Goal: Information Seeking & Learning: Learn about a topic

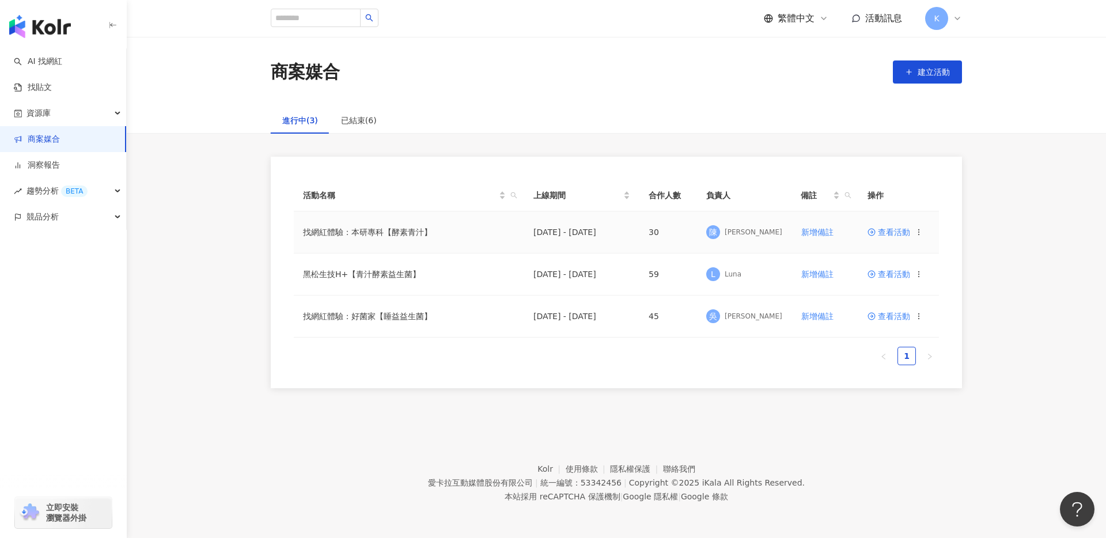
click at [896, 235] on span "查看活動" at bounding box center [888, 232] width 43 height 8
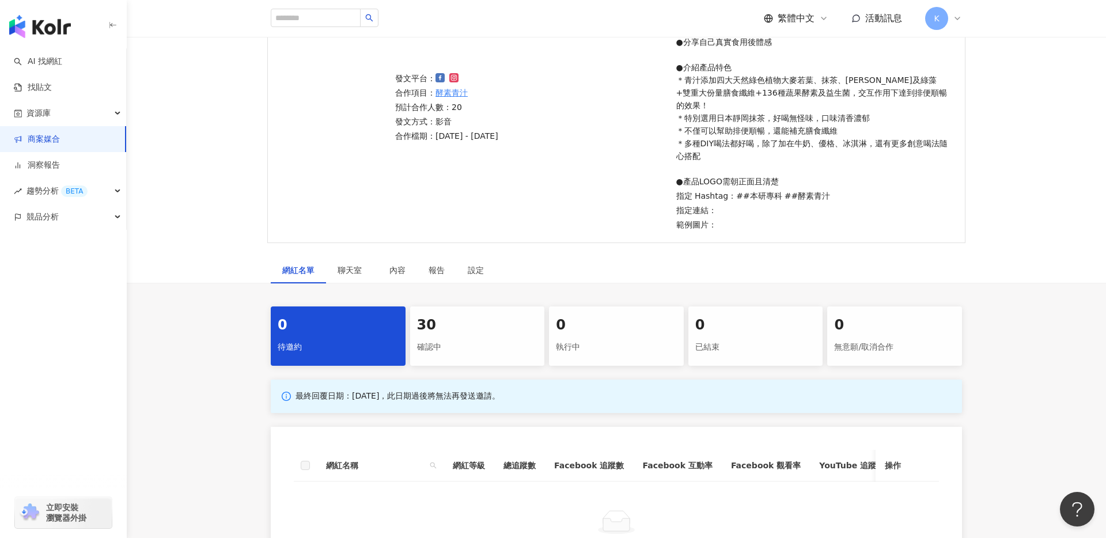
scroll to position [202, 0]
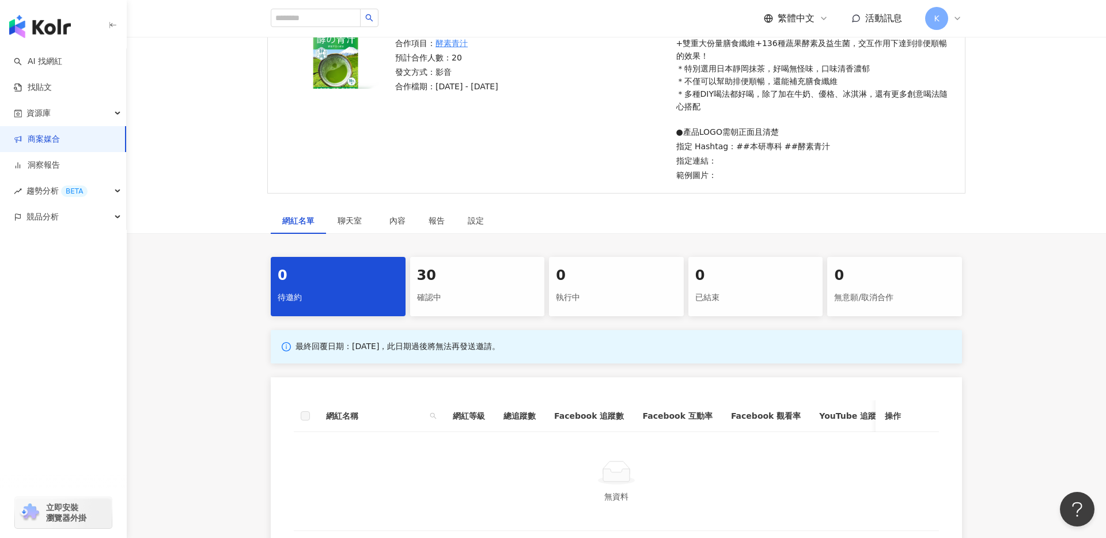
click at [469, 298] on div "30 確認中" at bounding box center [477, 286] width 135 height 59
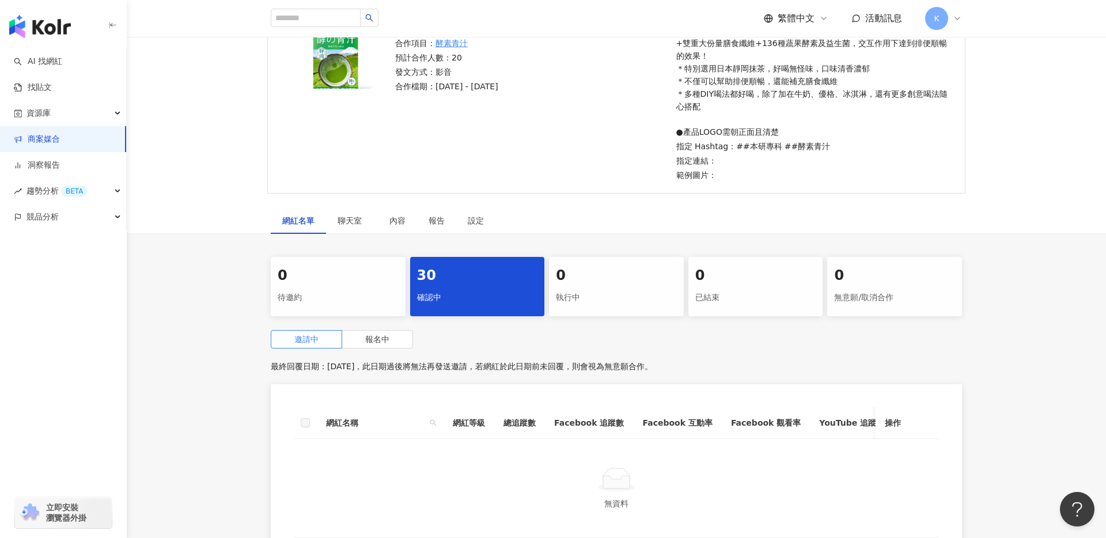
scroll to position [217, 0]
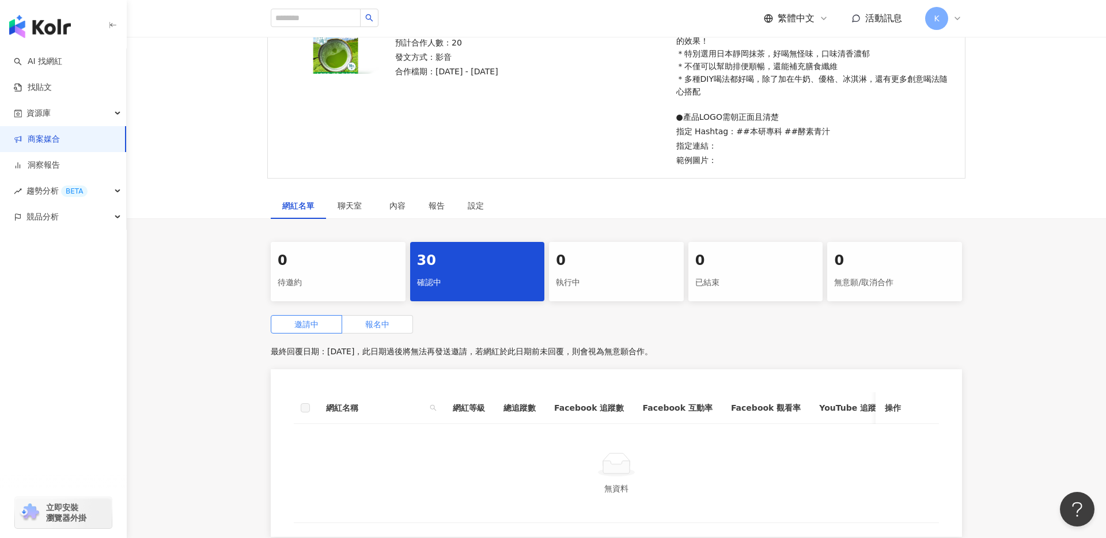
click at [403, 315] on label "報名中" at bounding box center [377, 324] width 71 height 18
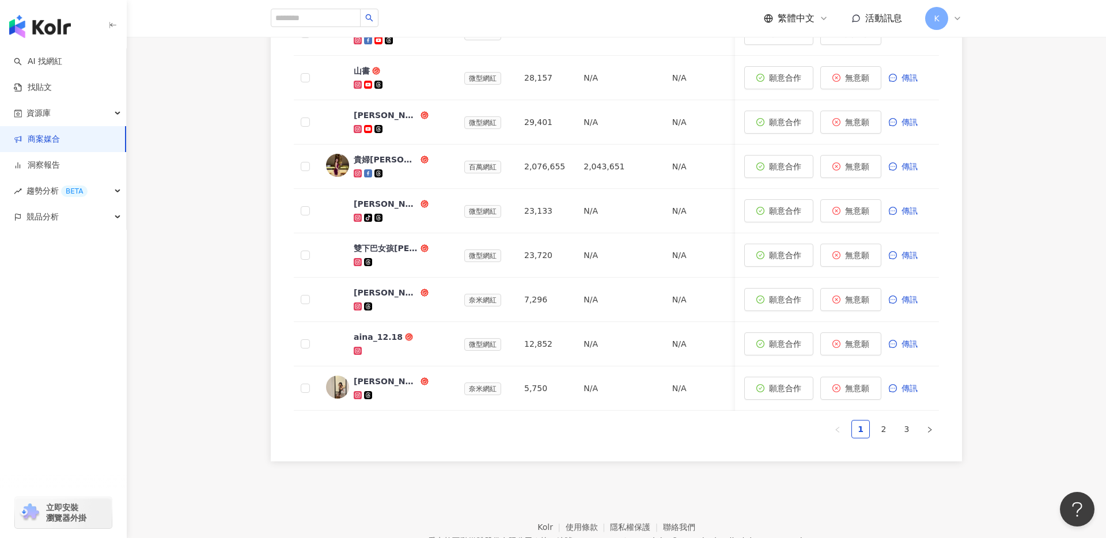
scroll to position [719, 0]
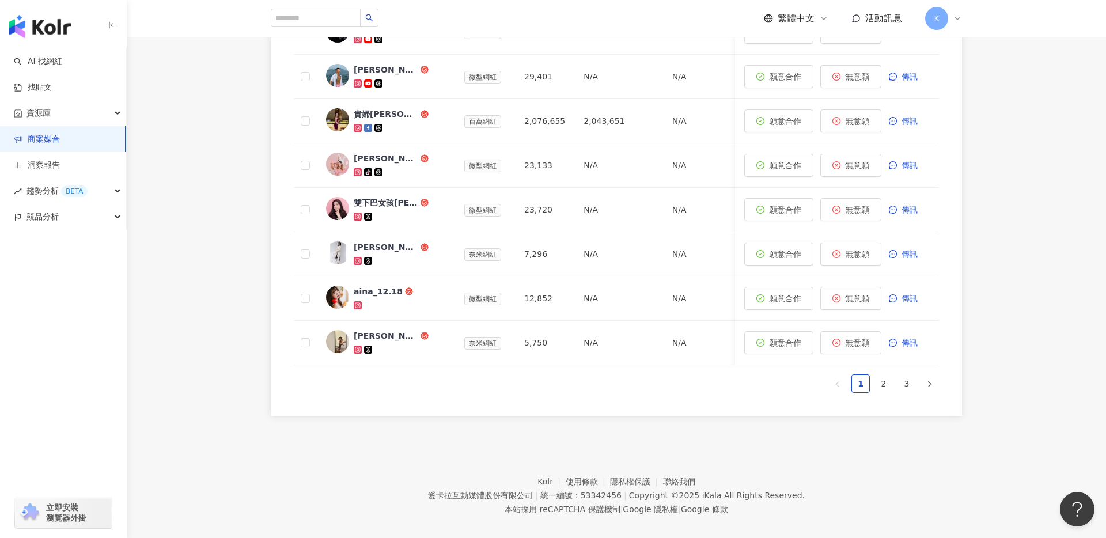
scroll to position [217, 0]
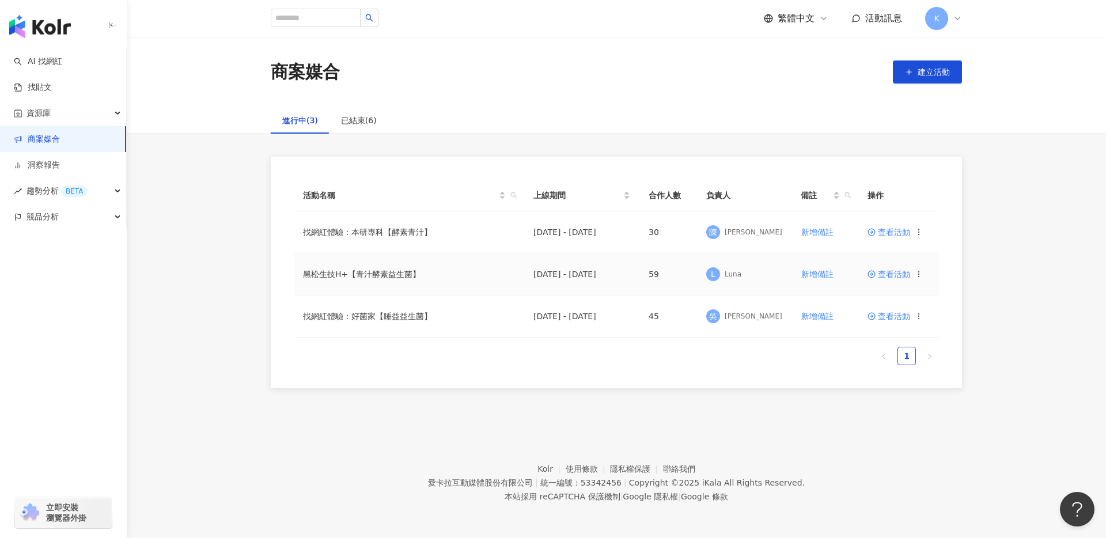
click at [891, 276] on span "查看活動" at bounding box center [888, 274] width 43 height 8
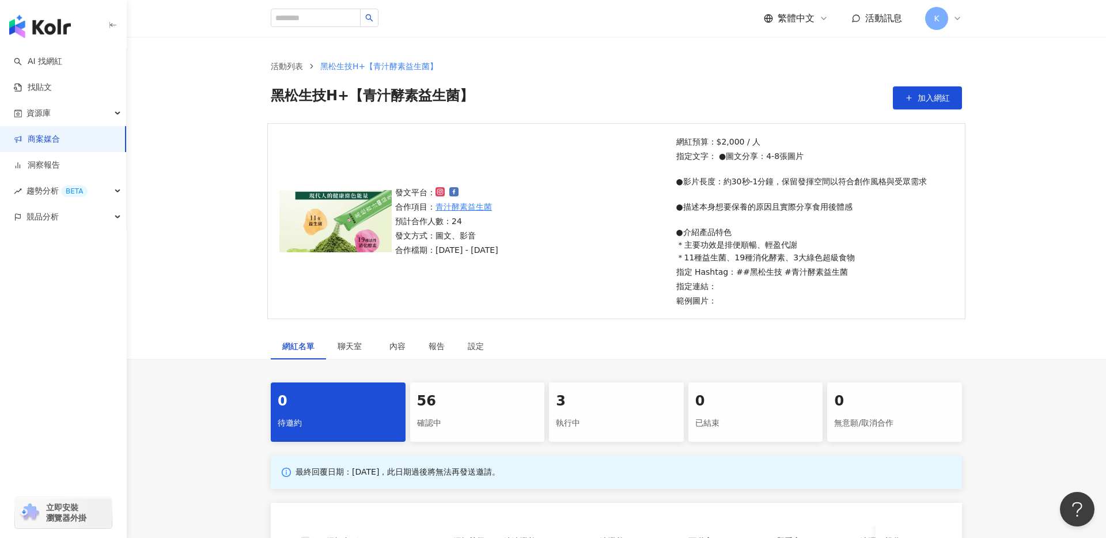
click at [449, 403] on div "56" at bounding box center [477, 402] width 121 height 20
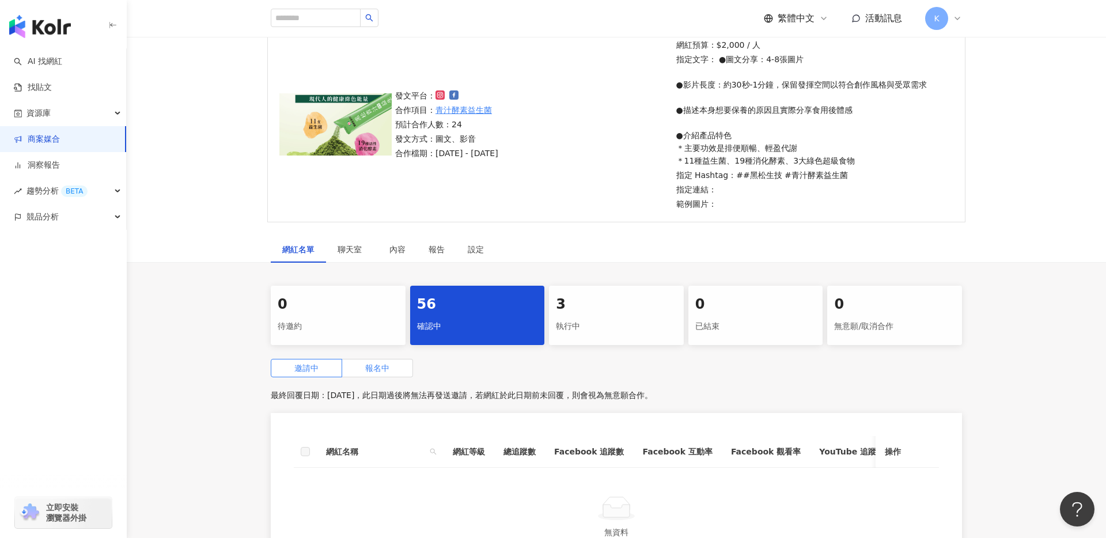
click at [392, 367] on label "報名中" at bounding box center [377, 368] width 71 height 18
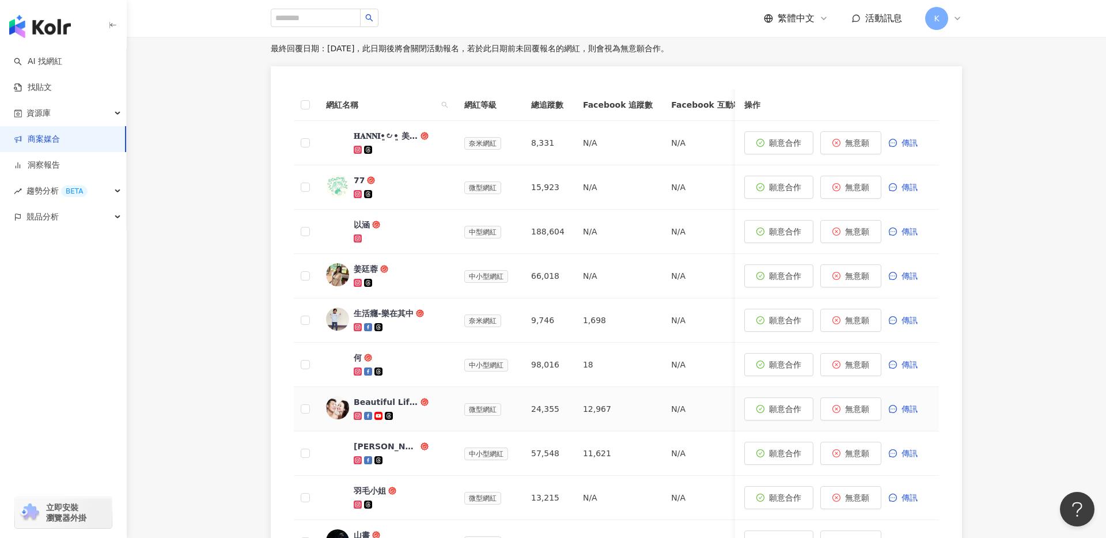
scroll to position [423, 0]
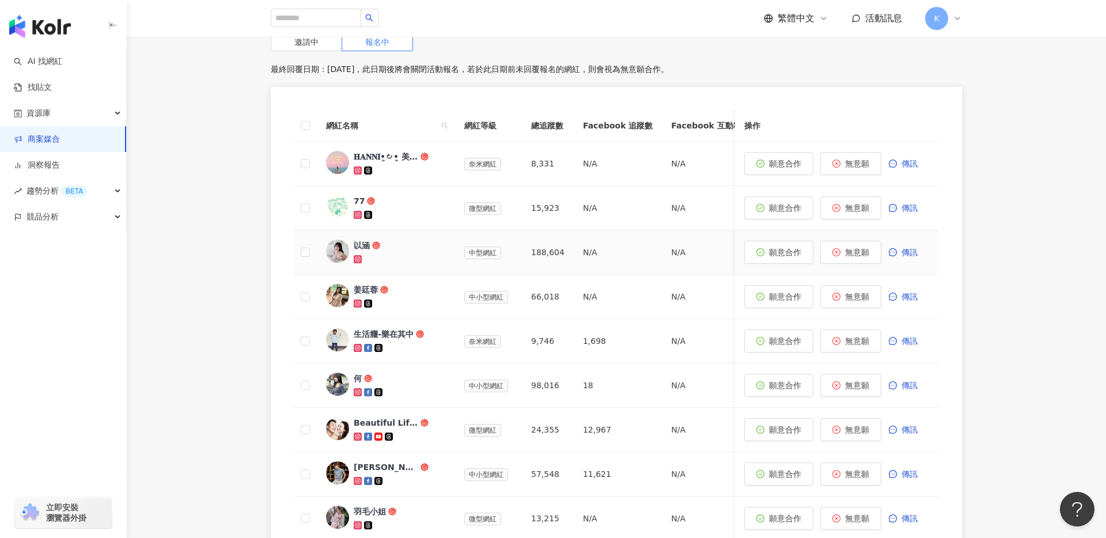
click at [414, 259] on div at bounding box center [400, 259] width 92 height 12
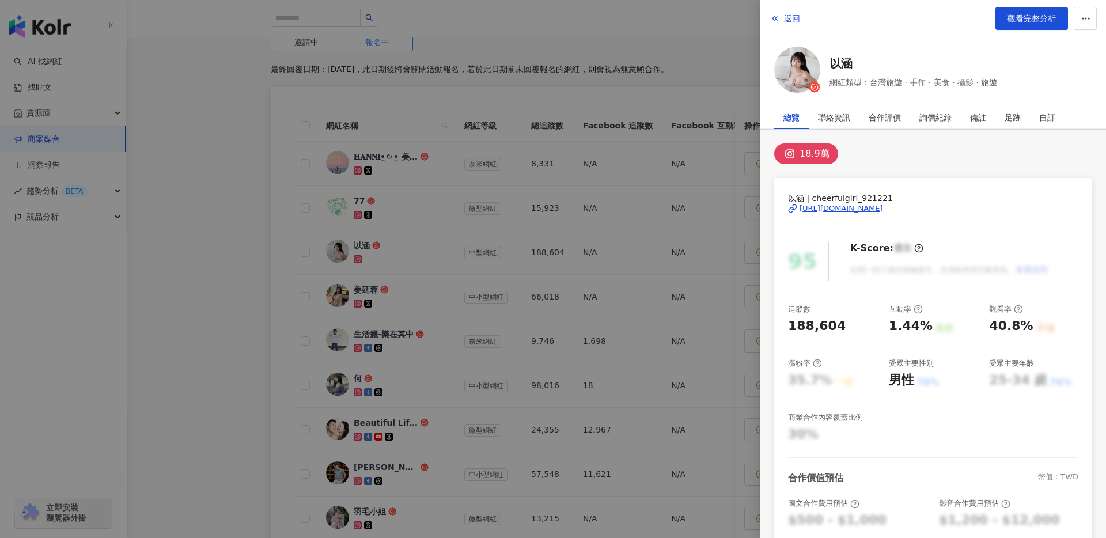
click at [417, 222] on div at bounding box center [553, 269] width 1106 height 538
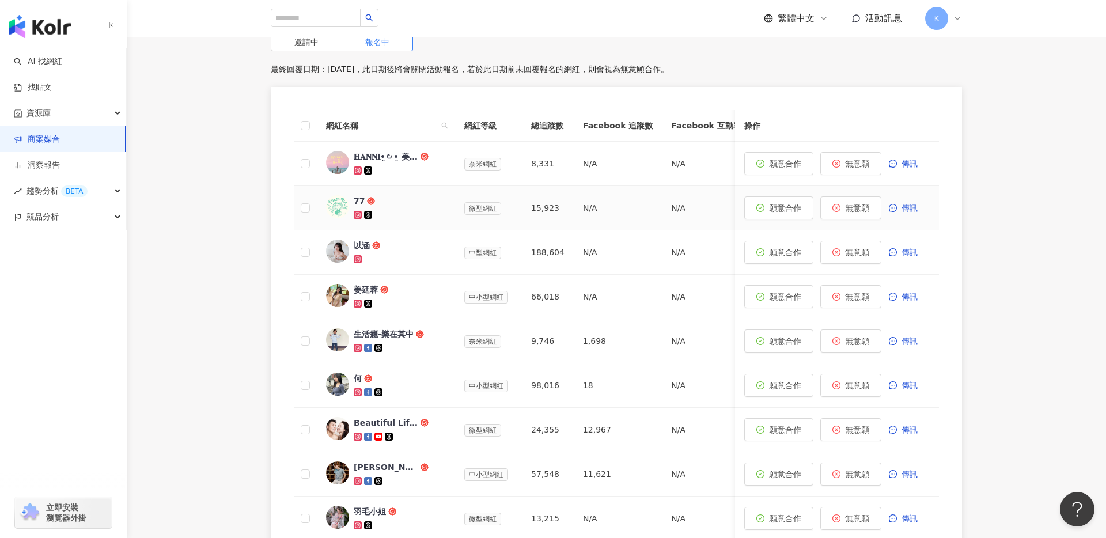
click at [416, 214] on div at bounding box center [400, 215] width 92 height 12
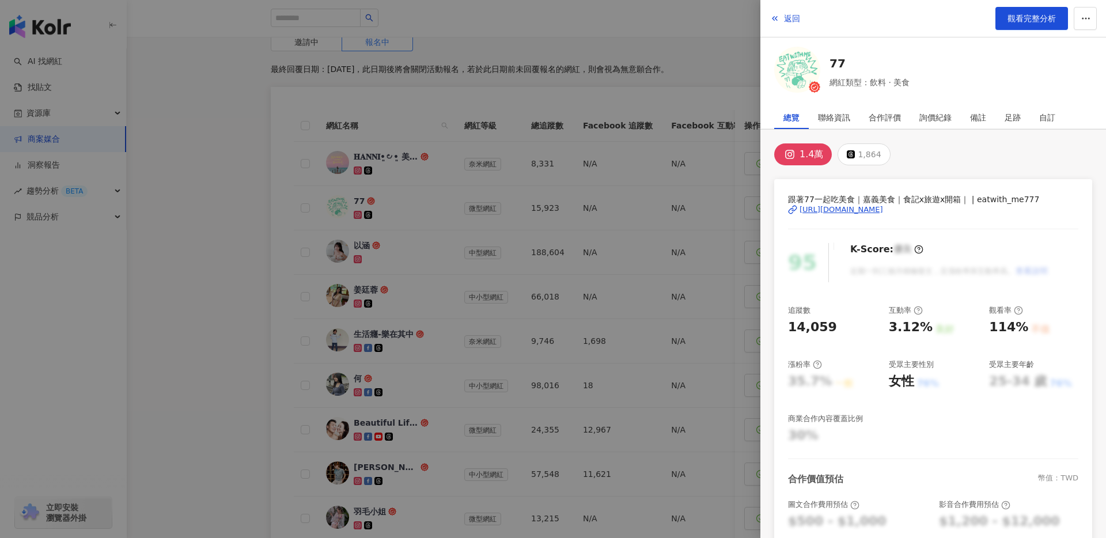
click at [404, 202] on div at bounding box center [553, 269] width 1106 height 538
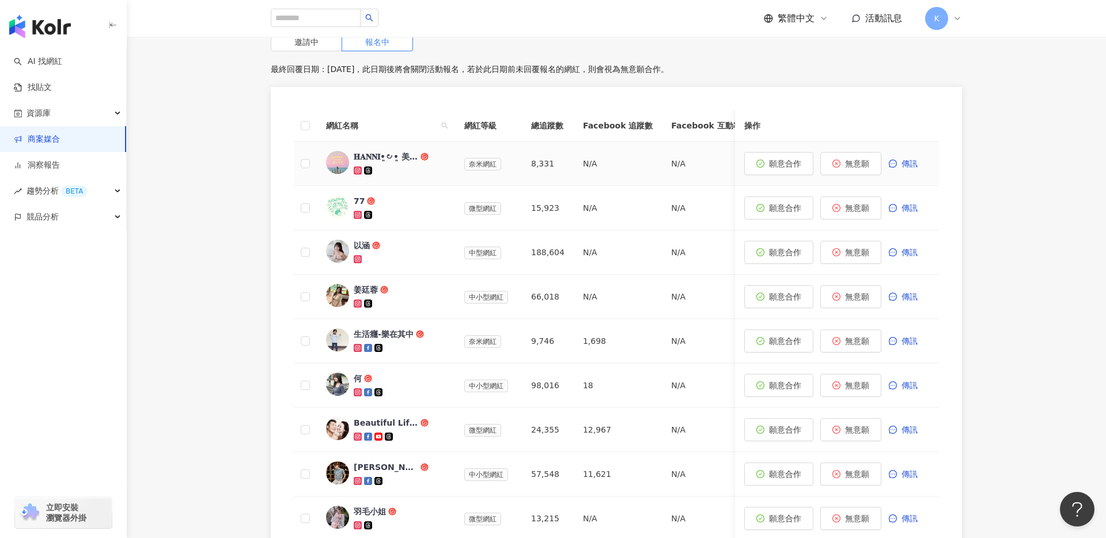
click at [407, 172] on div at bounding box center [400, 171] width 92 height 12
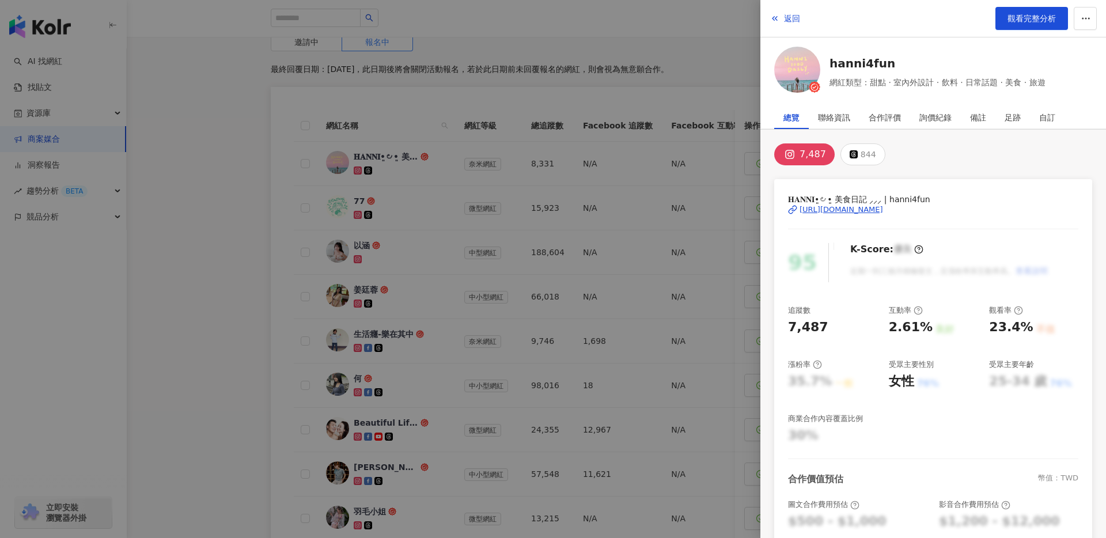
click at [851, 207] on div "[URL][DOMAIN_NAME]" at bounding box center [841, 209] width 84 height 10
